Goal: Information Seeking & Learning: Learn about a topic

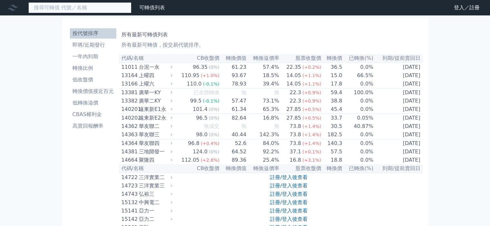
click at [88, 12] on input at bounding box center [79, 7] width 103 height 11
type input "3006"
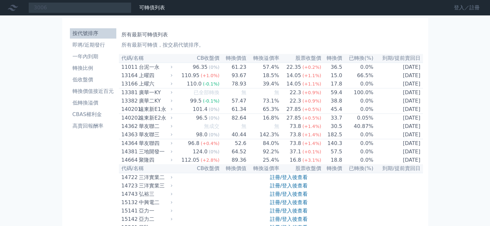
click at [457, 7] on link "登入／註冊" at bounding box center [466, 8] width 36 height 10
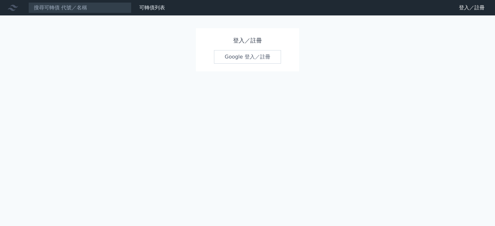
click at [244, 52] on link "Google 登入／註冊" at bounding box center [247, 57] width 67 height 14
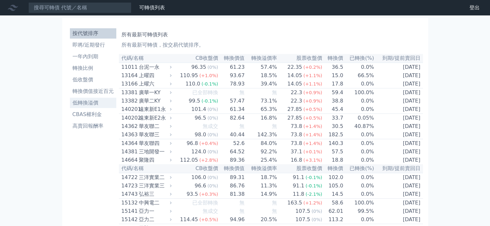
click at [91, 102] on li "低轉換溢價" at bounding box center [93, 103] width 46 height 8
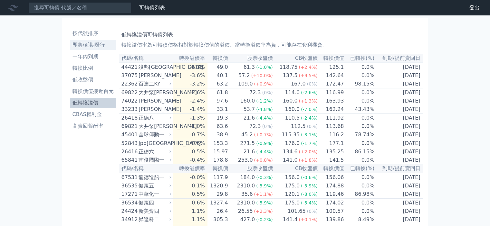
click at [88, 45] on li "即將/近期發行" at bounding box center [93, 45] width 46 height 8
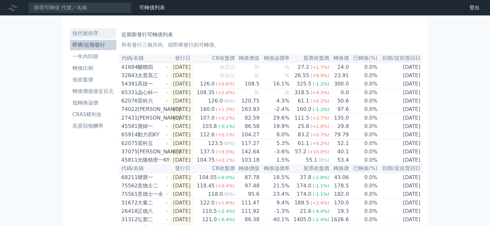
click at [88, 35] on li "按代號排序" at bounding box center [93, 34] width 46 height 8
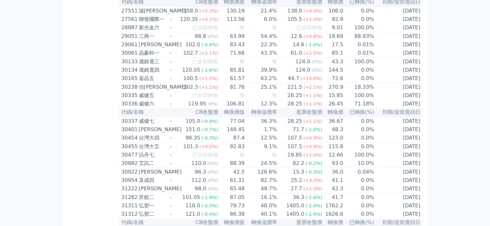
scroll to position [869, 0]
